Goal: Information Seeking & Learning: Find specific fact

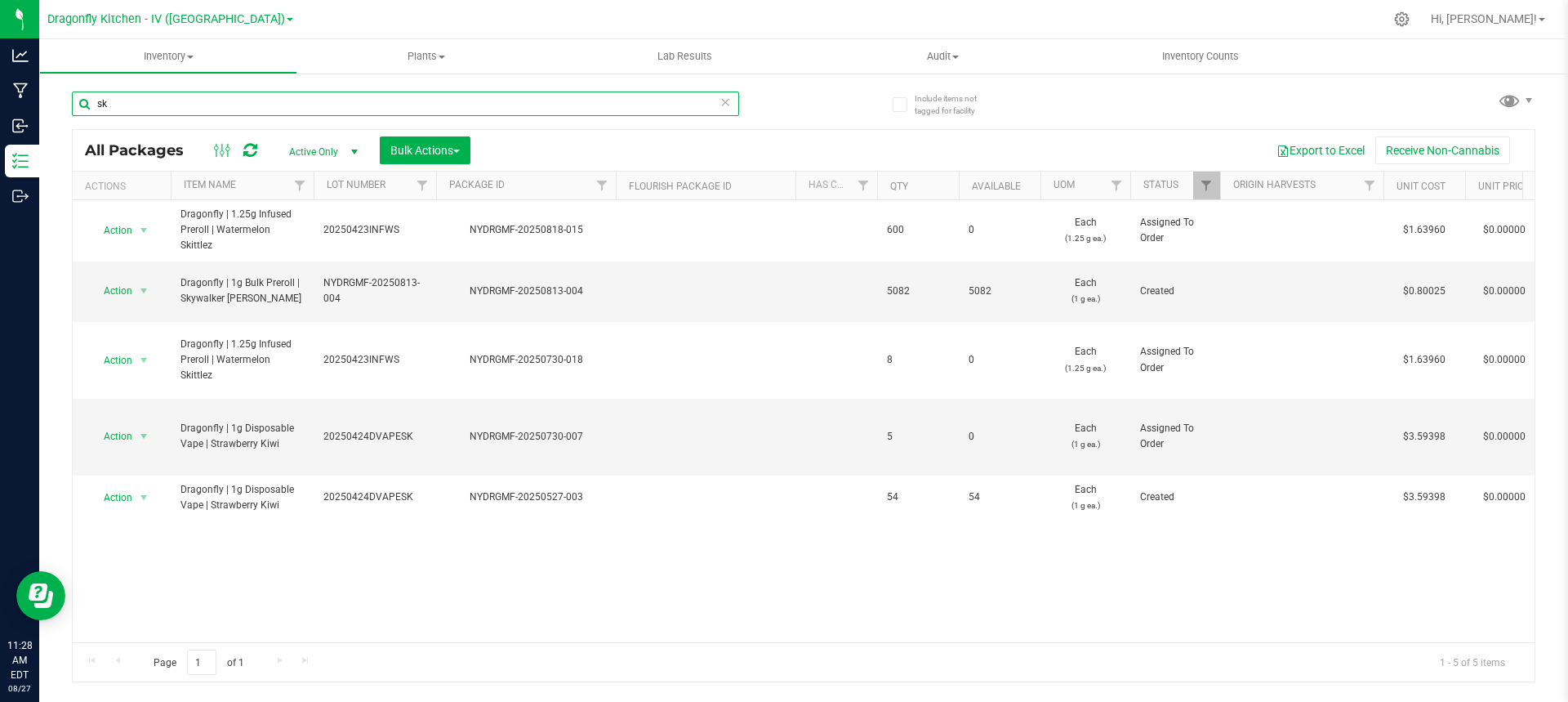
click at [252, 109] on input "sk" at bounding box center [405, 103] width 668 height 25
type input "s"
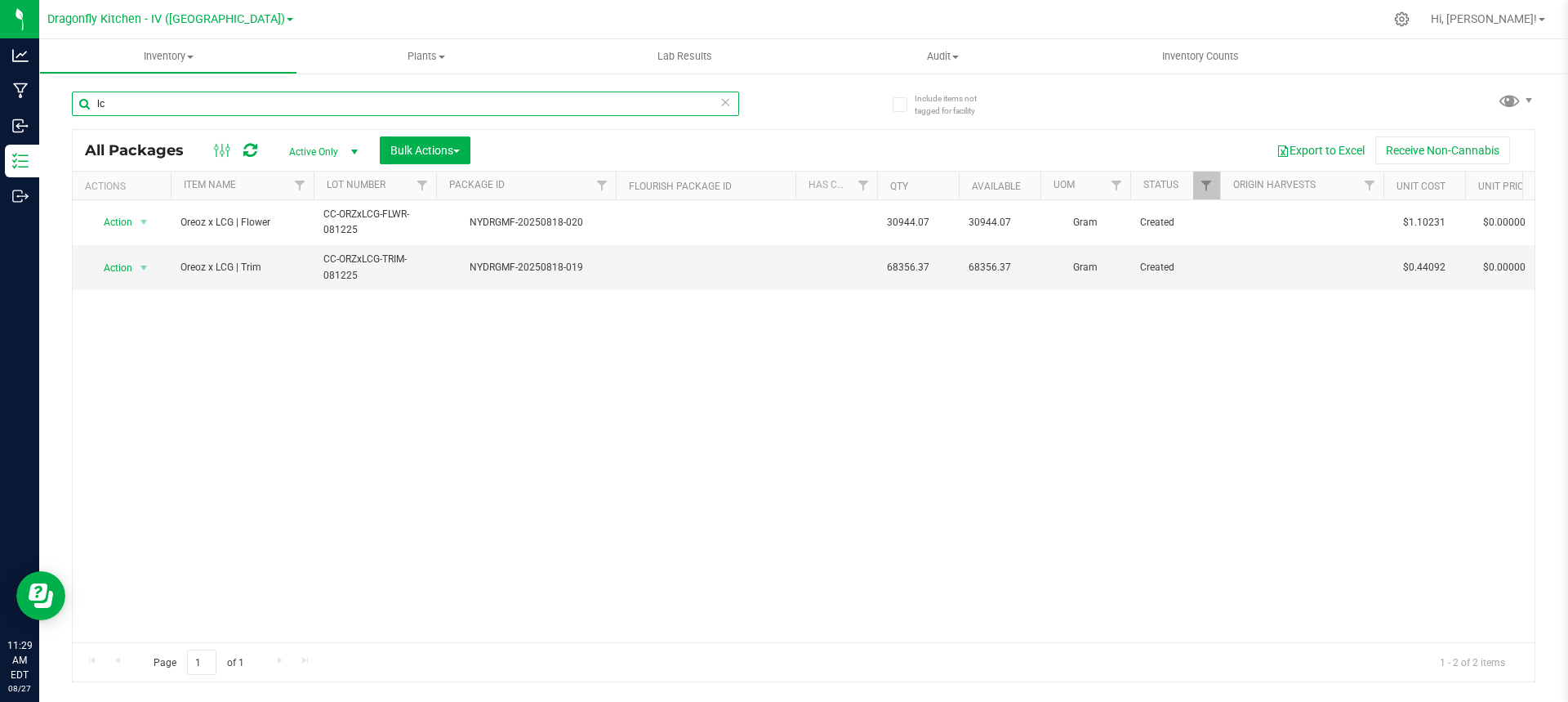
type input "l"
